Goal: Information Seeking & Learning: Compare options

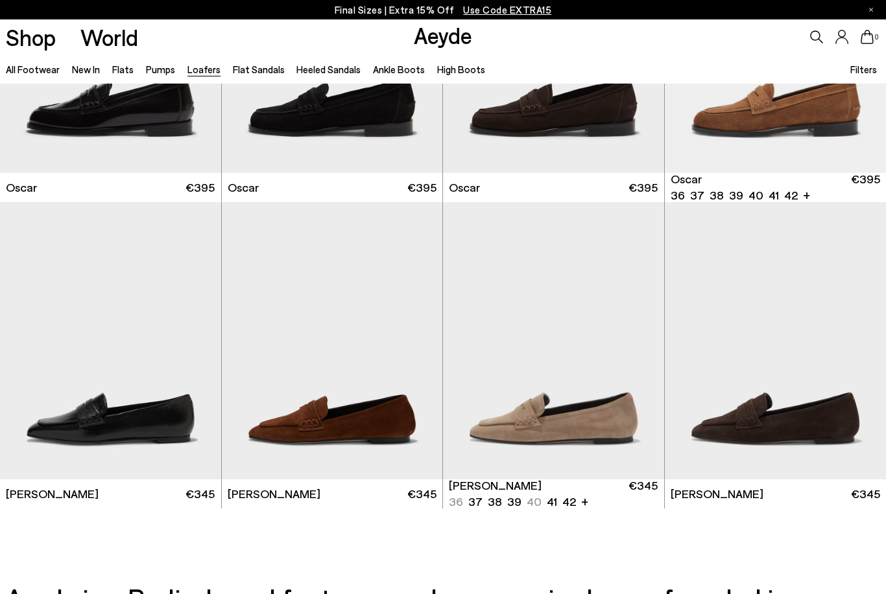
scroll to position [2071, 0]
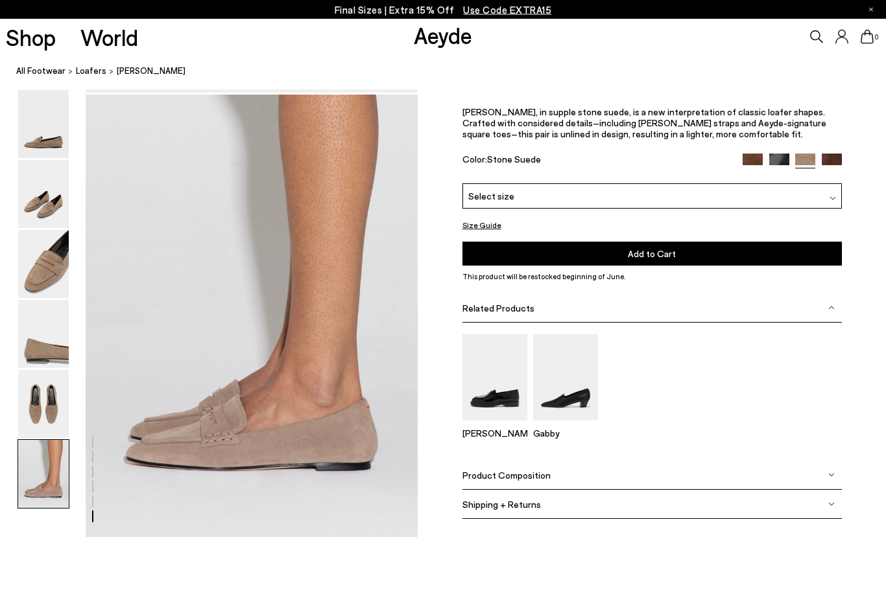
scroll to position [2314, 0]
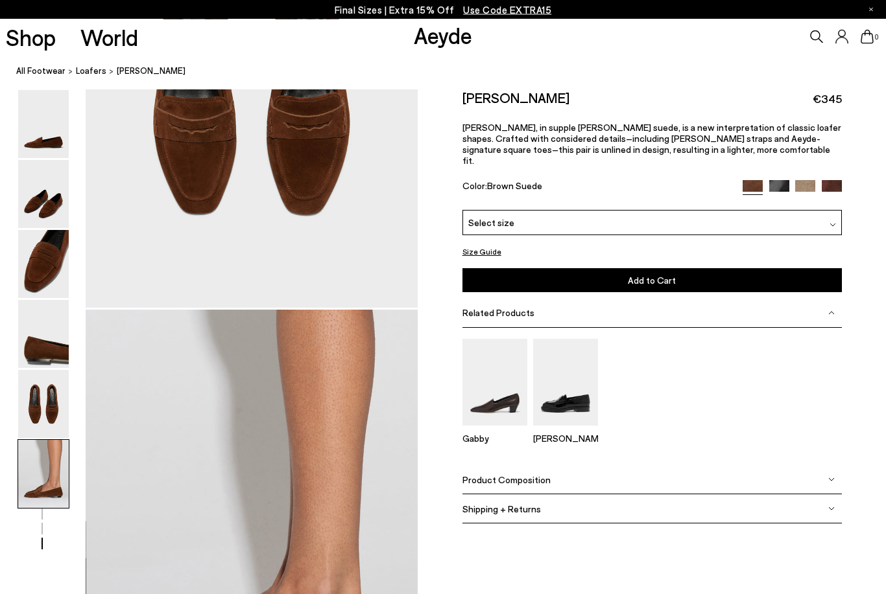
scroll to position [2314, 0]
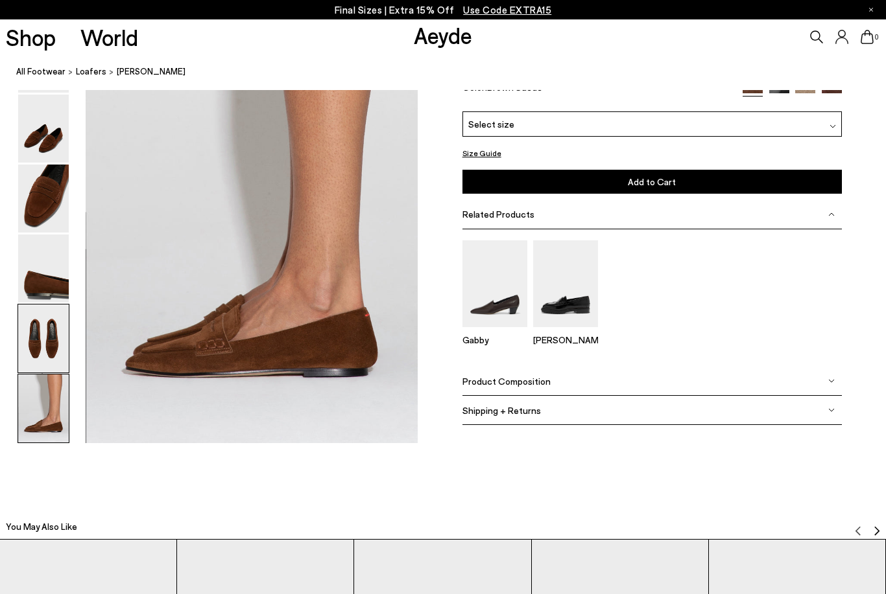
click at [60, 344] on img at bounding box center [43, 339] width 51 height 68
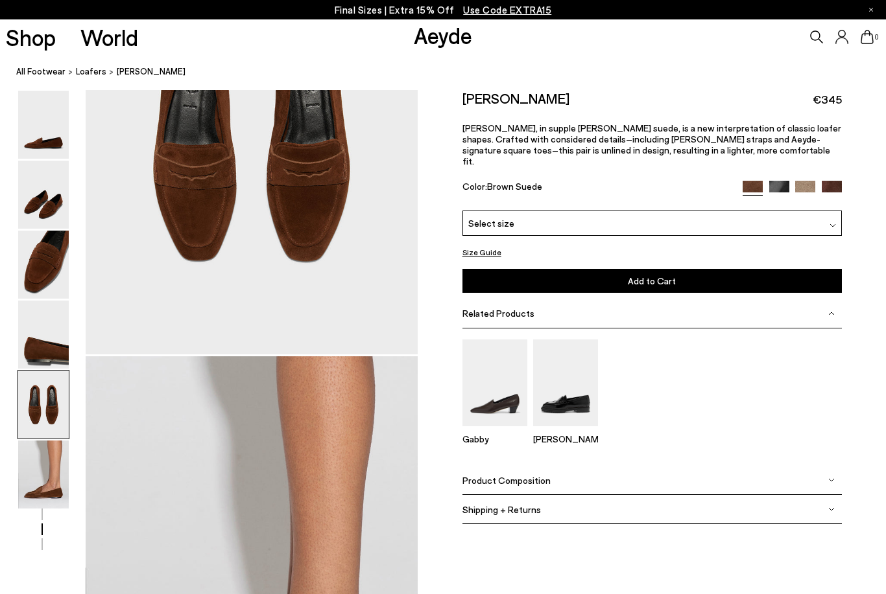
scroll to position [1779, 0]
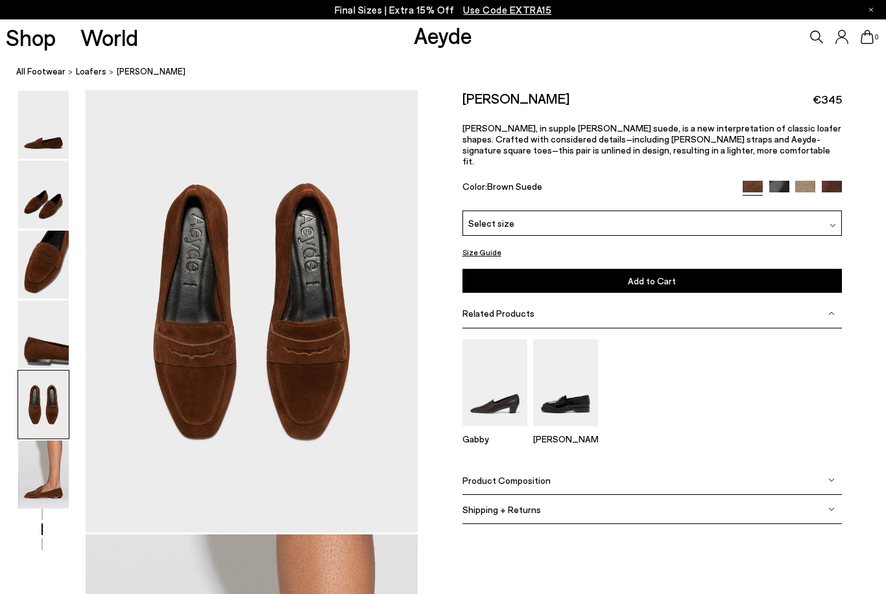
click at [783, 181] on img at bounding box center [779, 191] width 20 height 20
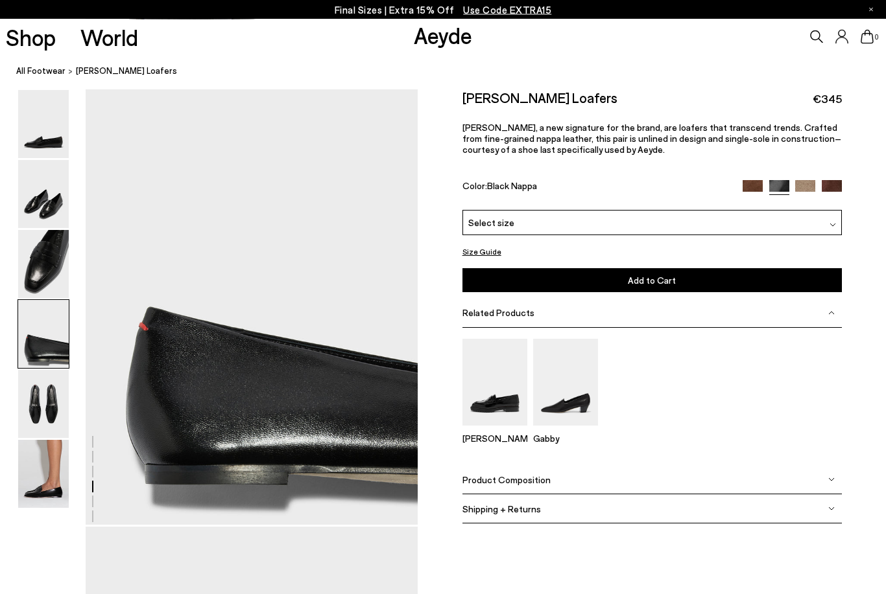
scroll to position [1341, 0]
click at [837, 188] on img at bounding box center [831, 191] width 20 height 20
